Goal: Understand process/instructions

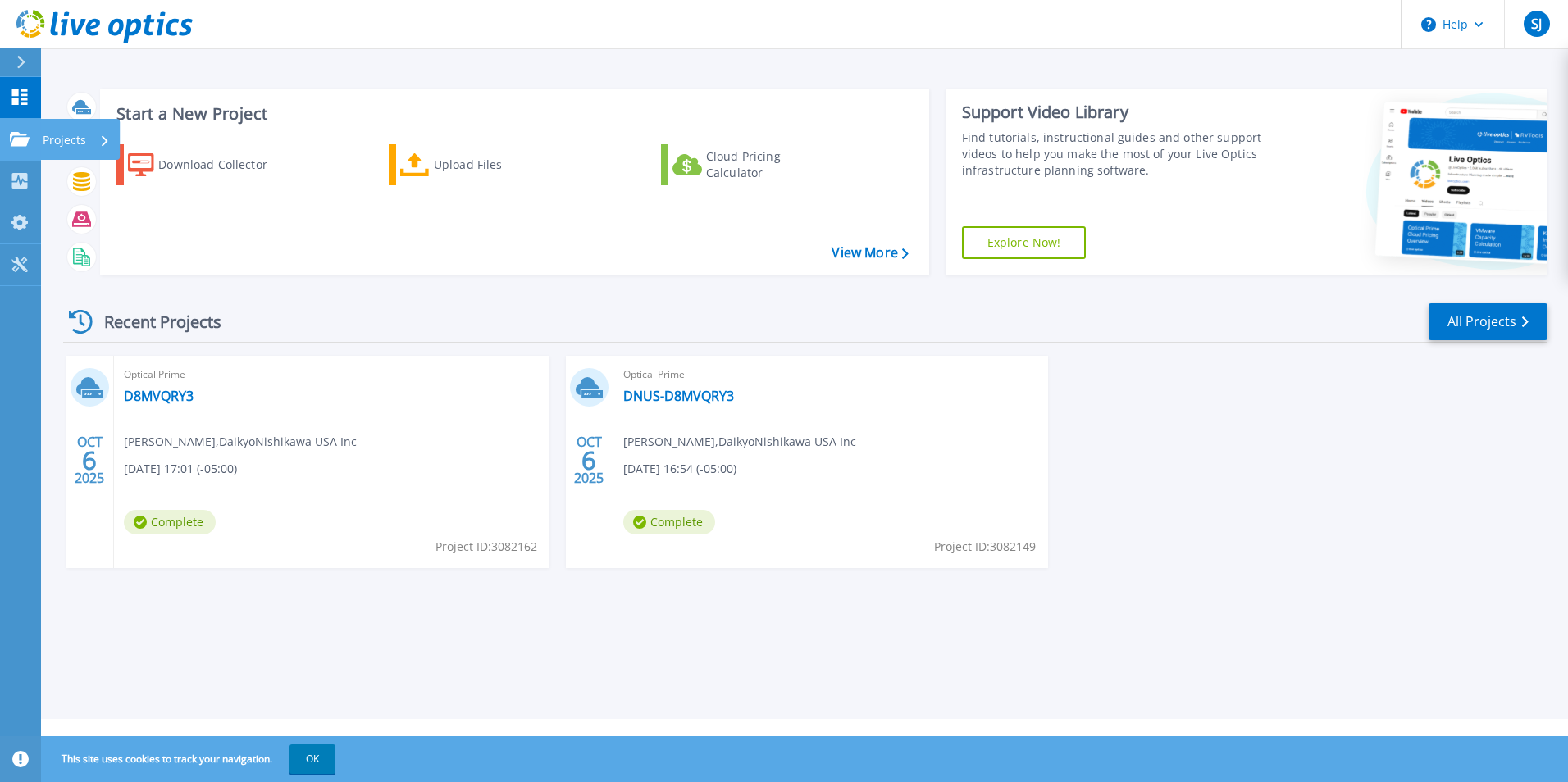
click at [13, 139] on icon at bounding box center [20, 139] width 20 height 14
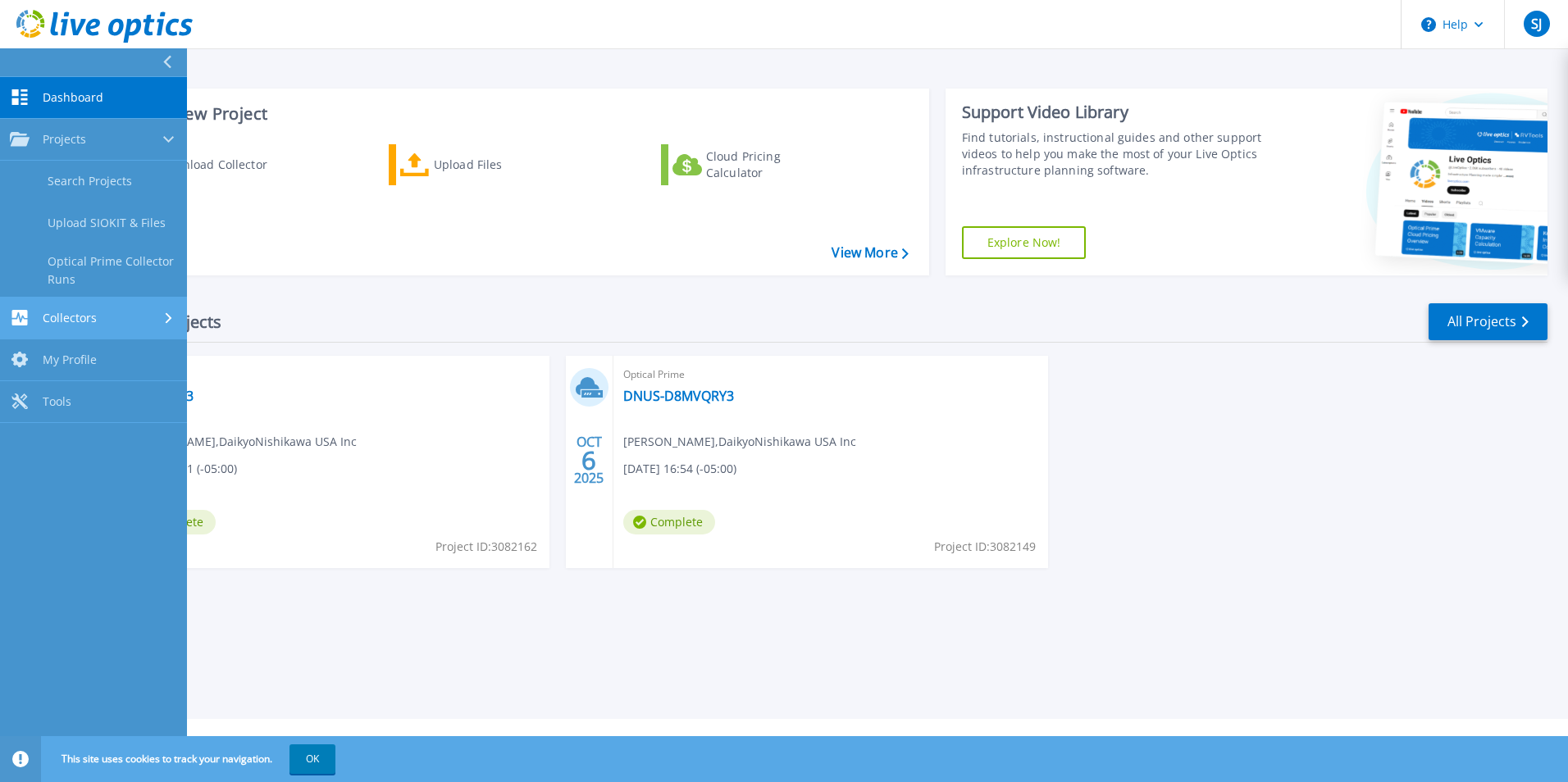
click at [50, 318] on span "Collectors" at bounding box center [70, 318] width 54 height 14
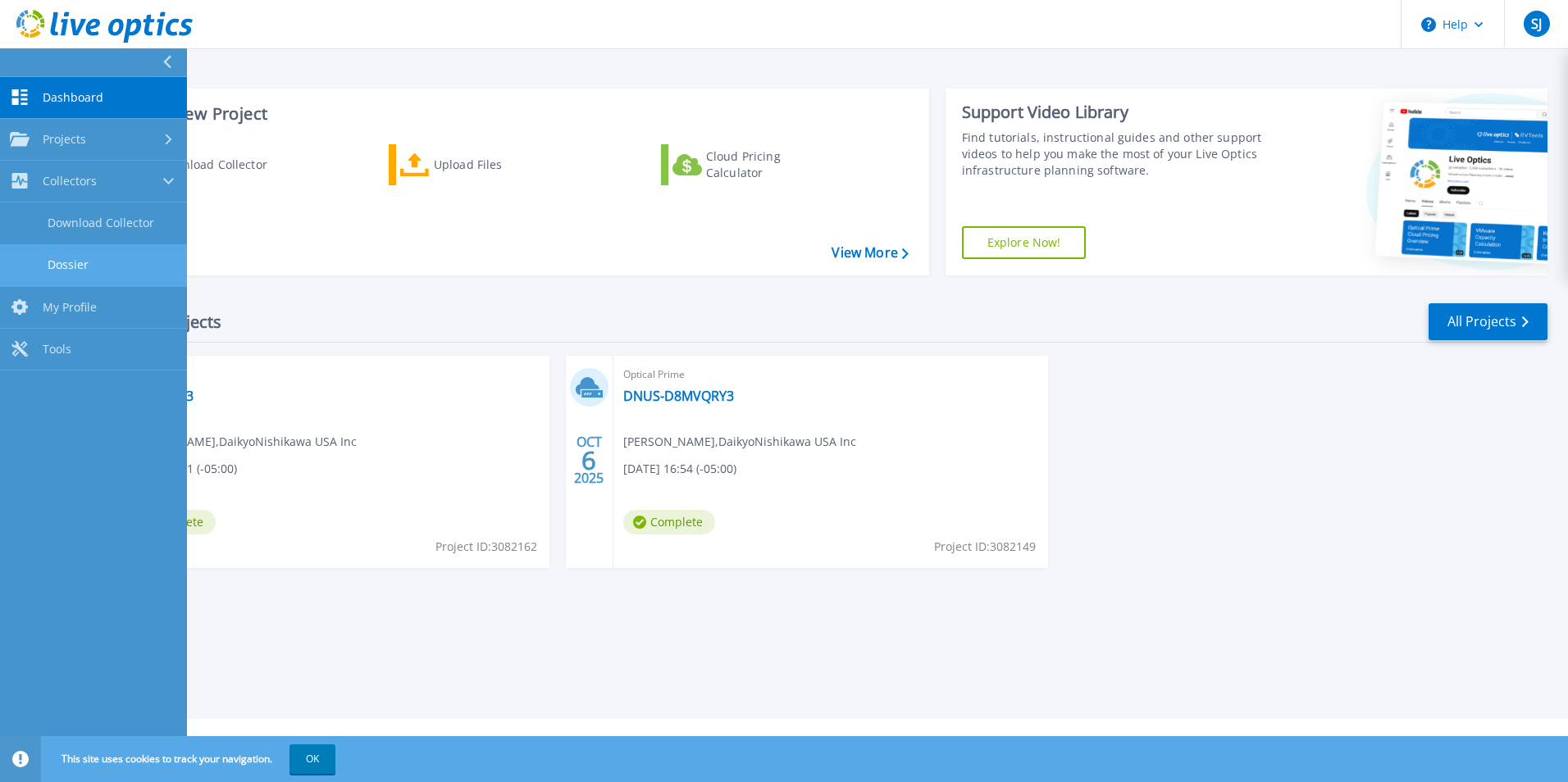
click at [69, 271] on link "Dossier" at bounding box center [93, 265] width 187 height 42
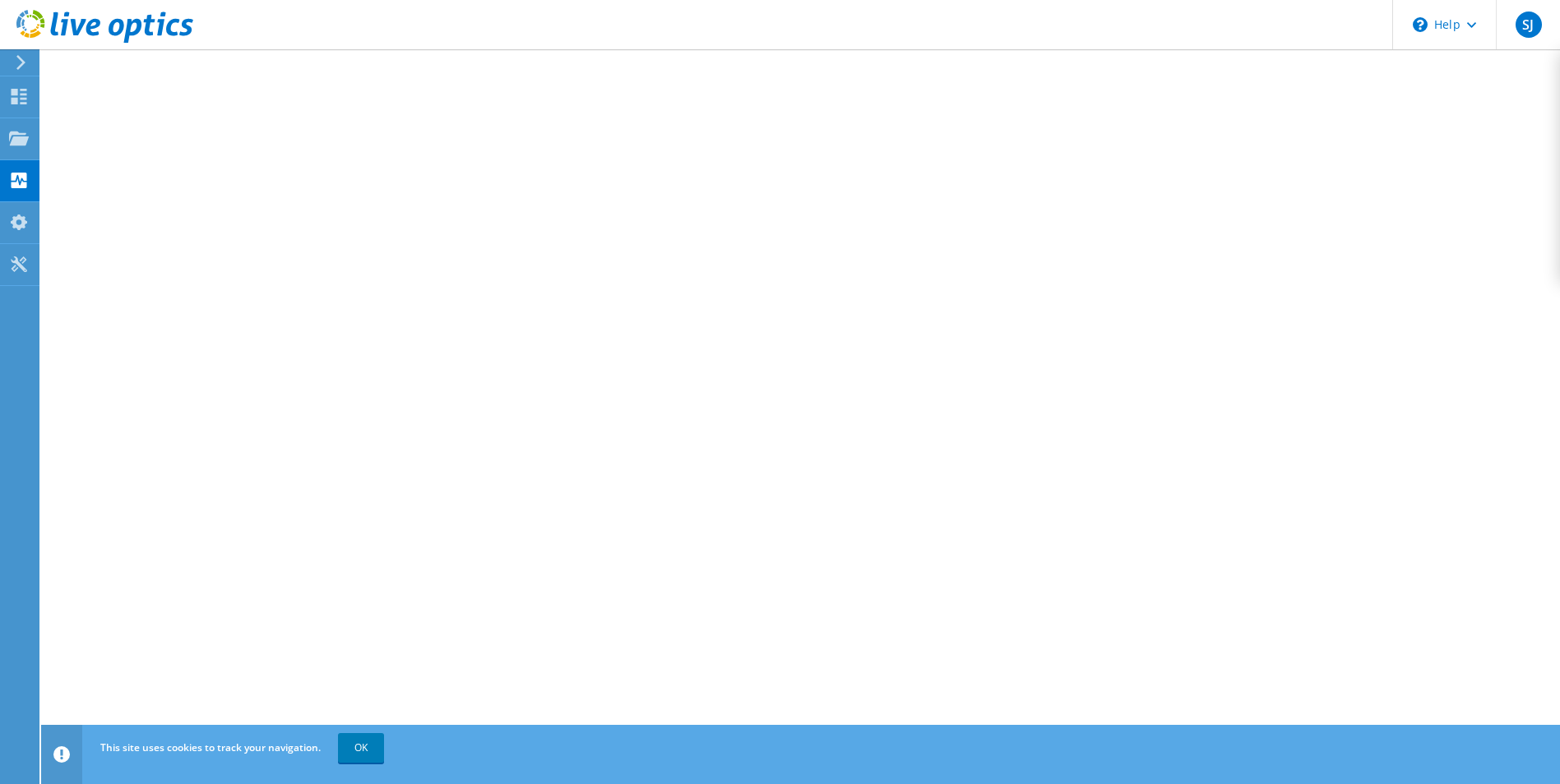
click at [20, 63] on icon at bounding box center [21, 62] width 13 height 14
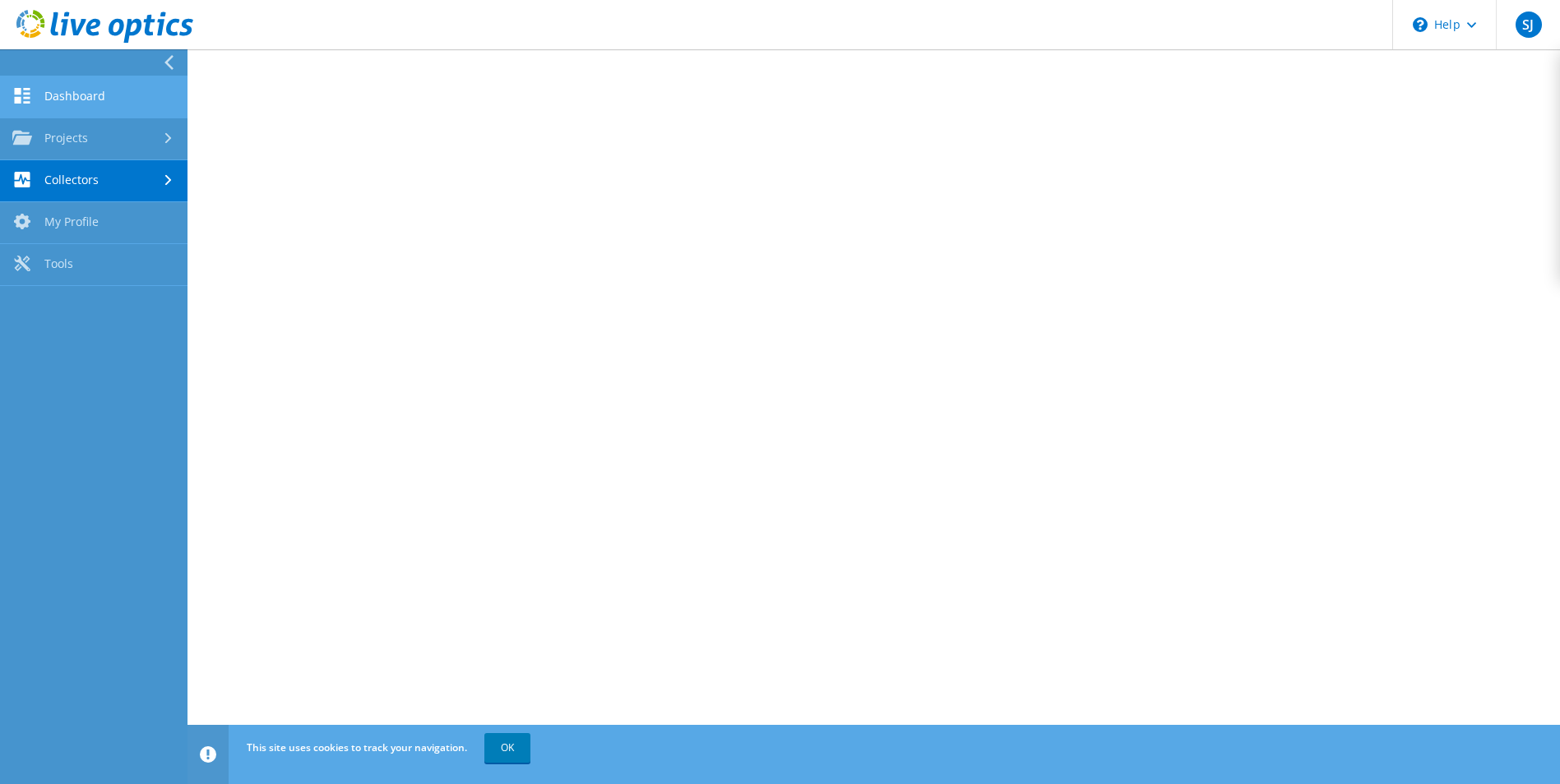
click at [70, 95] on link "Dashboard" at bounding box center [93, 97] width 188 height 42
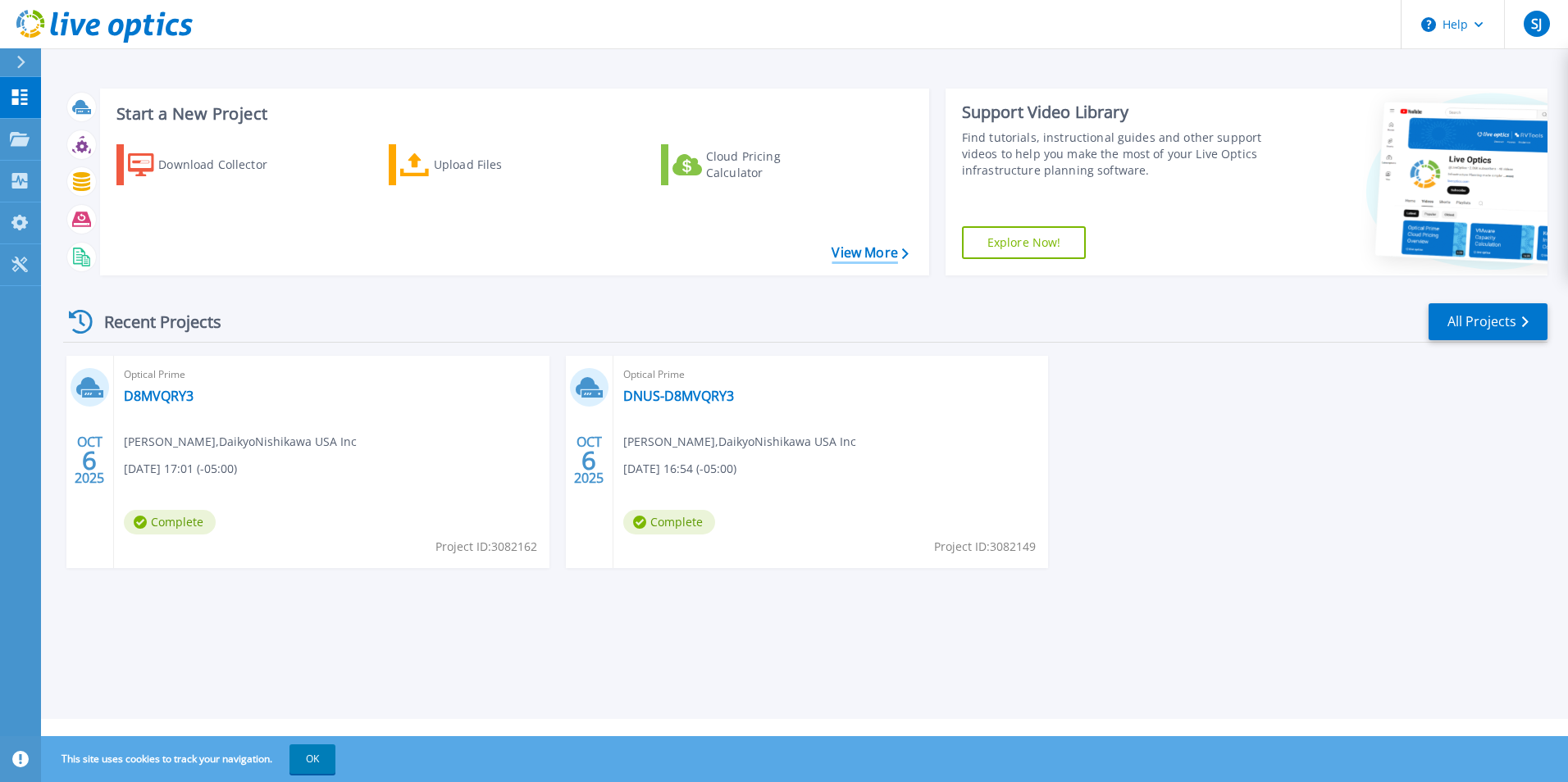
click at [880, 250] on link "View More" at bounding box center [869, 252] width 76 height 15
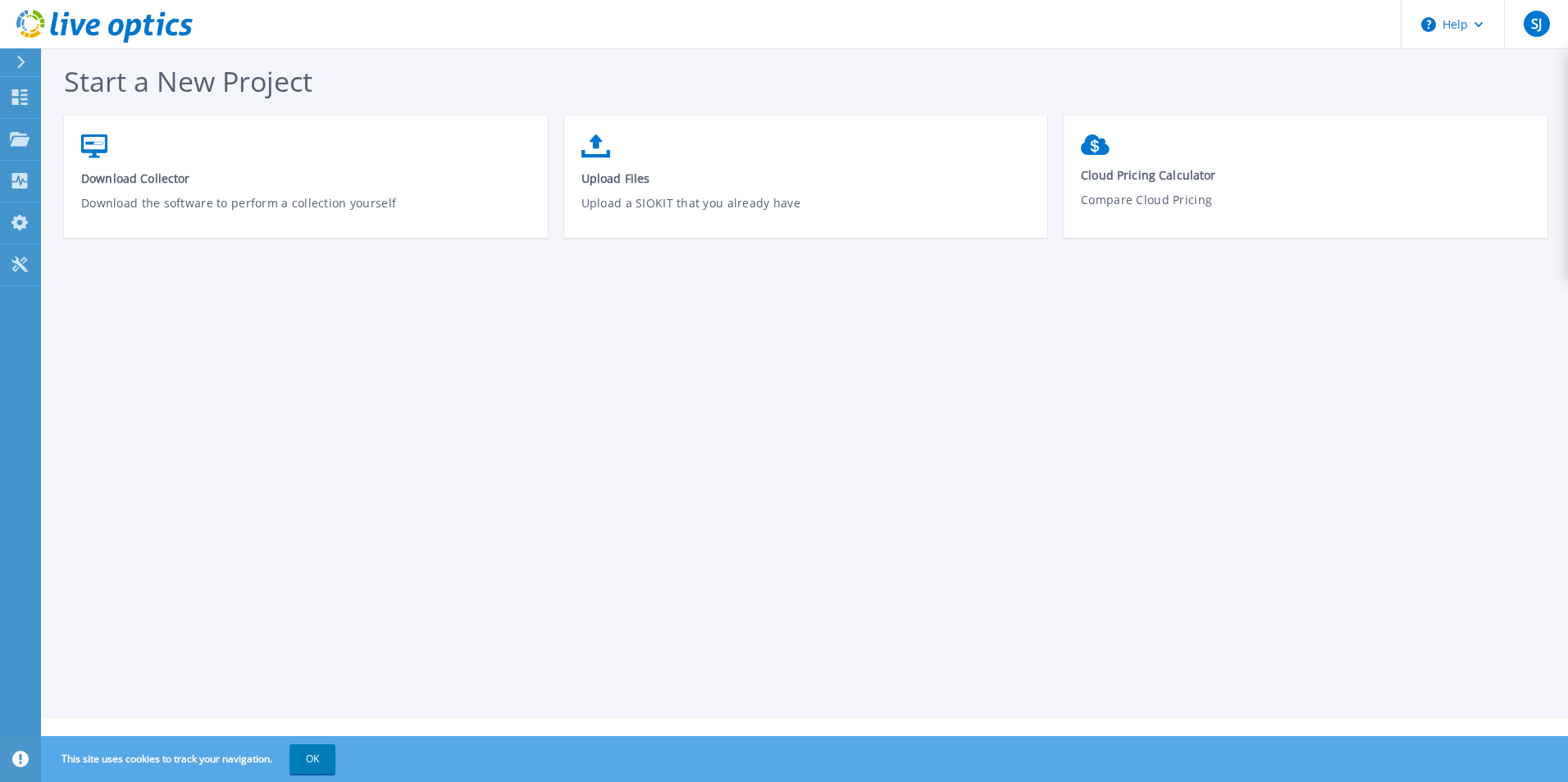
click at [1080, 493] on div "Start a New Project Download Collector Download the software to perform a colle…" at bounding box center [805, 359] width 1527 height 718
